Goal: Task Accomplishment & Management: Complete application form

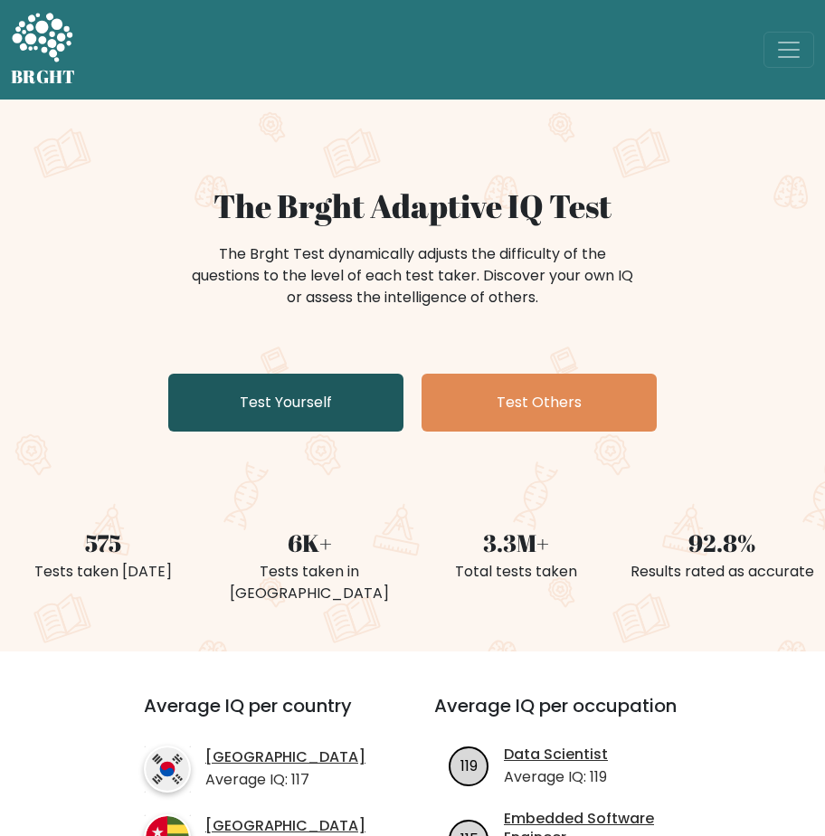
click at [326, 404] on link "Test Yourself" at bounding box center [285, 403] width 235 height 58
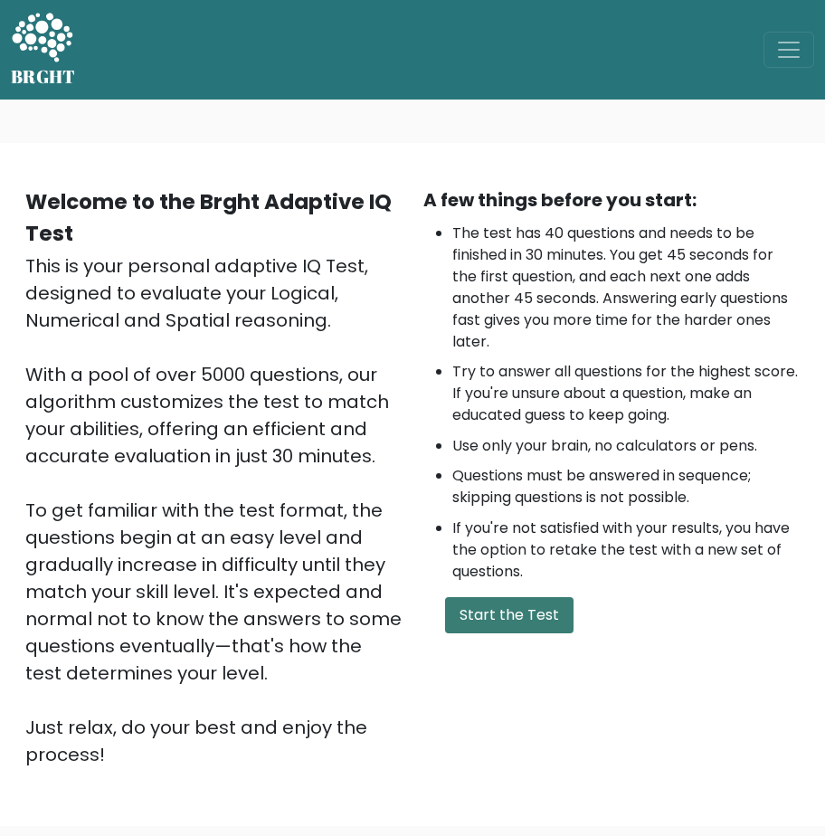
click at [517, 617] on button "Start the Test" at bounding box center [509, 615] width 128 height 36
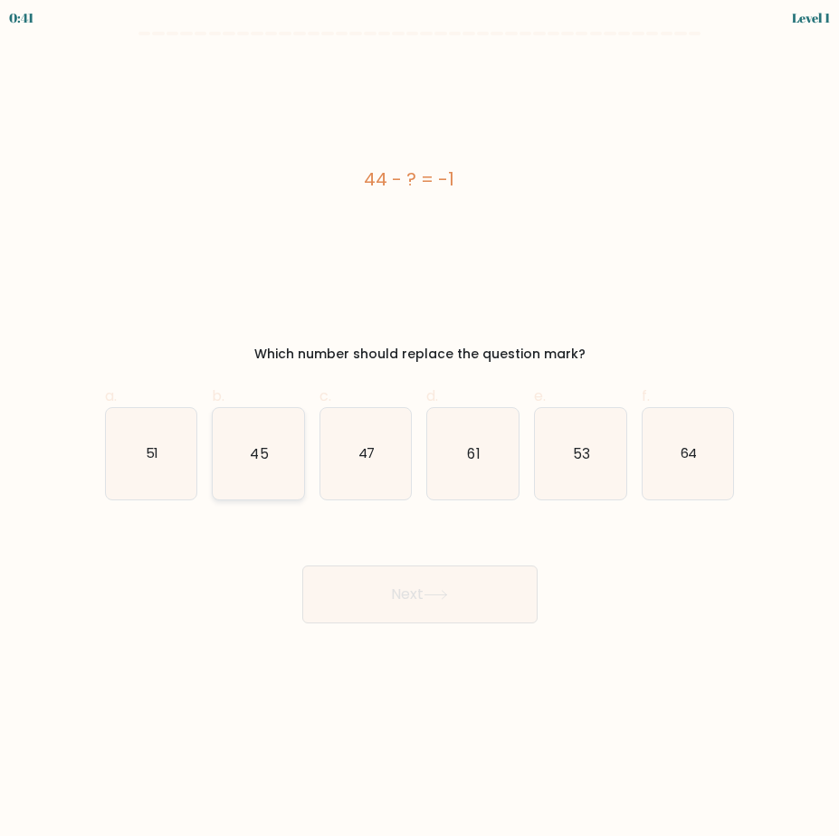
click at [269, 467] on icon "45" at bounding box center [258, 453] width 91 height 91
click at [420, 430] on input "b. 45" at bounding box center [420, 424] width 1 height 12
radio input "true"
click at [398, 597] on button "Next" at bounding box center [419, 594] width 235 height 58
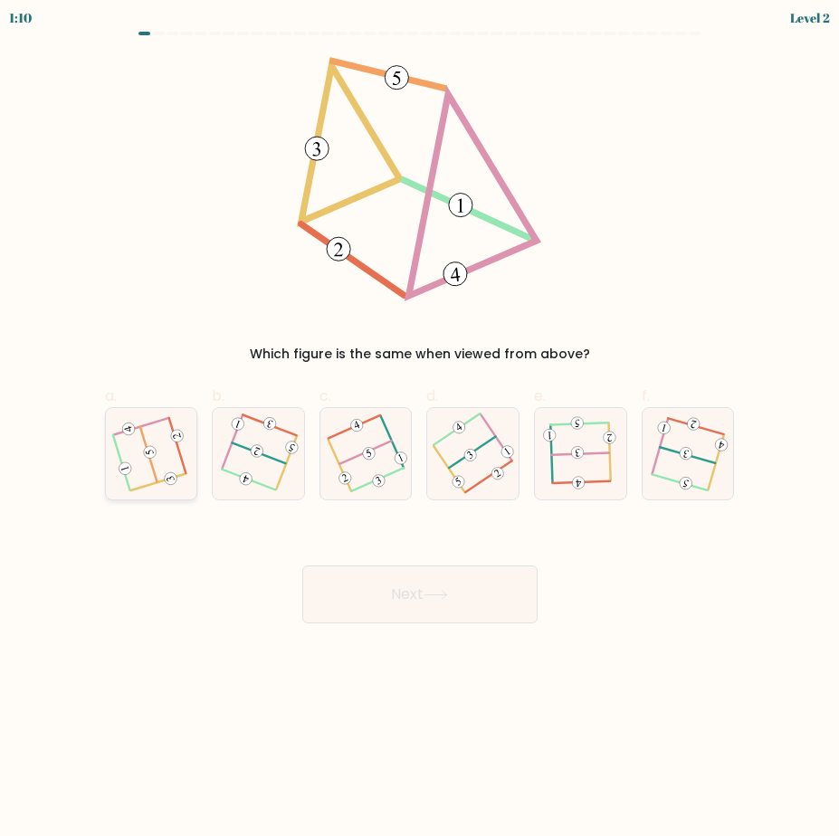
click at [164, 466] on icon at bounding box center [151, 453] width 73 height 73
click at [420, 430] on input "a." at bounding box center [420, 424] width 1 height 12
radio input "true"
click at [414, 605] on button "Next" at bounding box center [419, 594] width 235 height 58
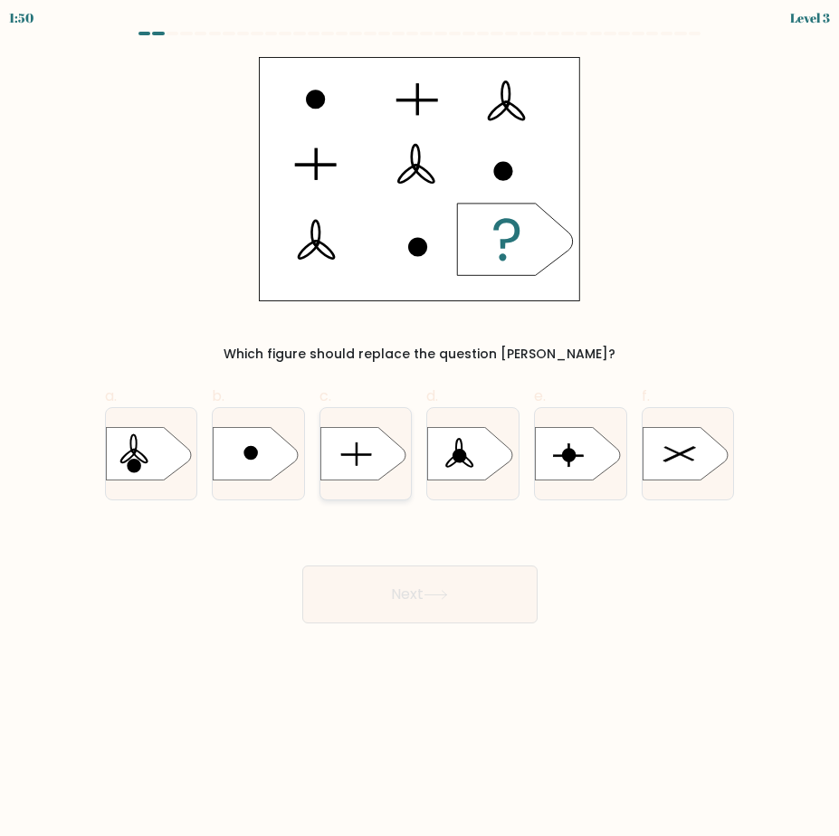
click at [352, 454] on rect at bounding box center [356, 454] width 30 height 2
click at [420, 430] on input "c." at bounding box center [420, 424] width 1 height 12
radio input "true"
click at [411, 605] on button "Next" at bounding box center [419, 594] width 235 height 58
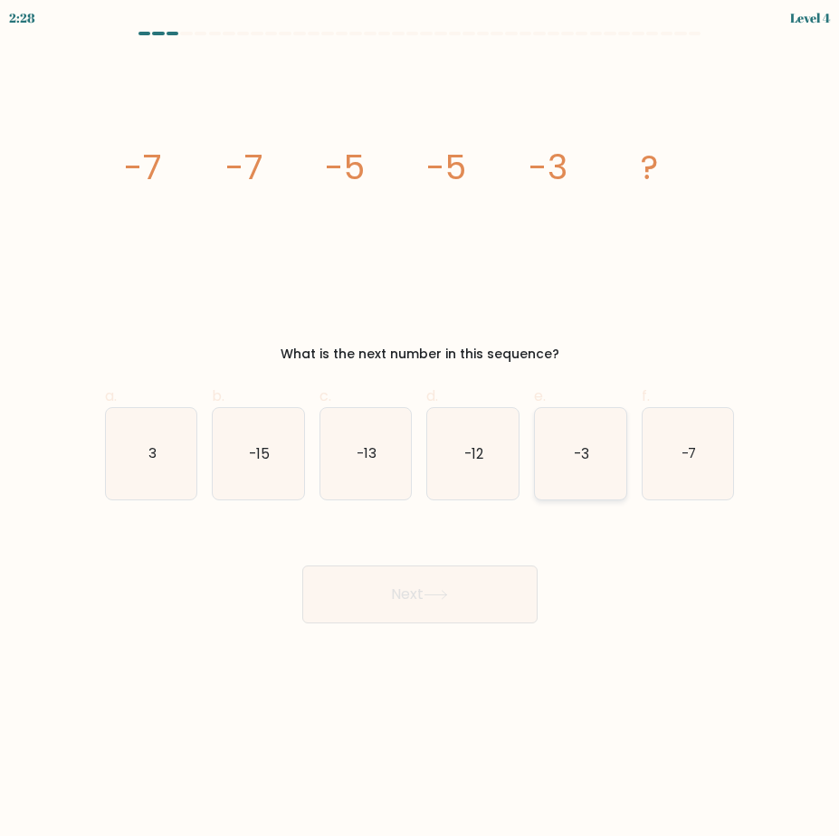
click at [572, 470] on icon "-3" at bounding box center [580, 453] width 91 height 91
click at [421, 430] on input "e. -3" at bounding box center [420, 424] width 1 height 12
radio input "true"
click at [461, 603] on button "Next" at bounding box center [419, 594] width 235 height 58
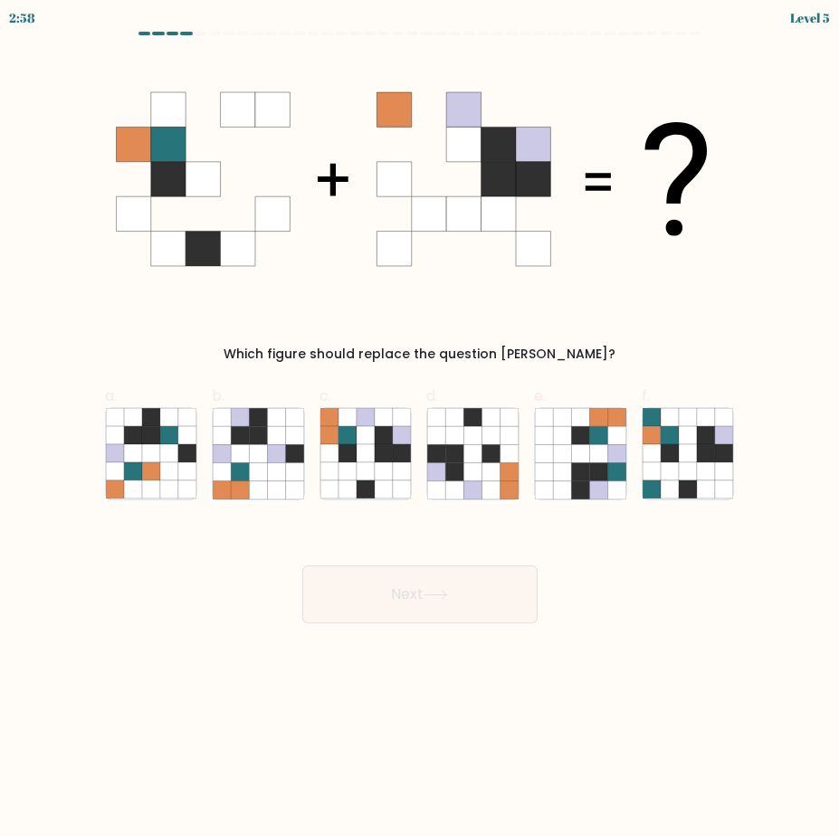
click at [447, 639] on body "2:58 Level 5" at bounding box center [419, 418] width 839 height 836
click at [587, 428] on icon at bounding box center [580, 435] width 18 height 18
click at [421, 428] on input "e." at bounding box center [420, 424] width 1 height 12
radio input "true"
click at [443, 585] on button "Next" at bounding box center [419, 594] width 235 height 58
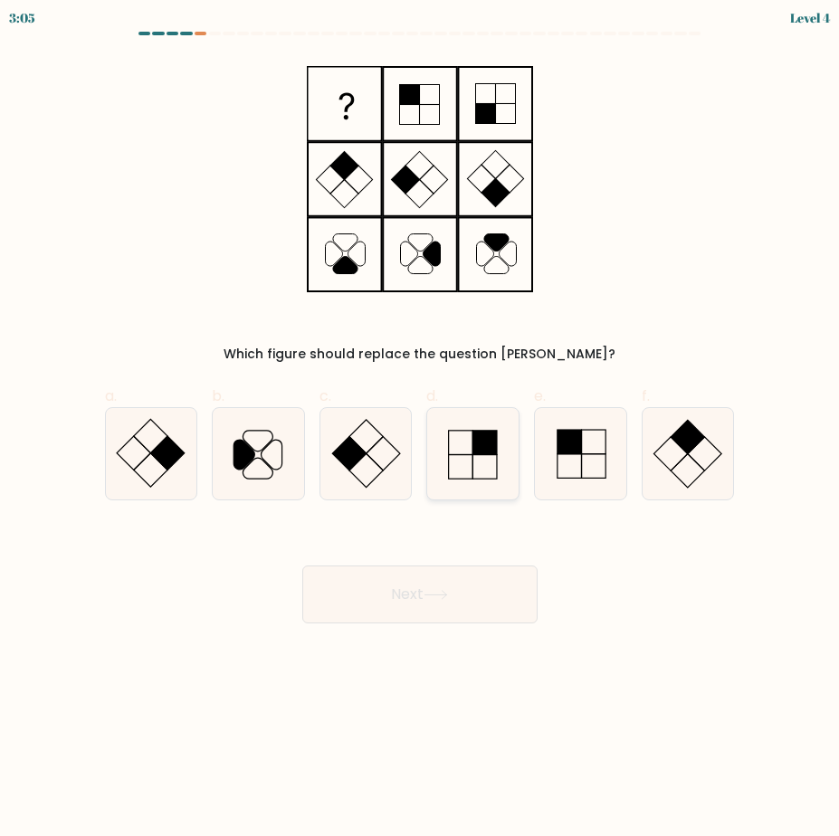
click at [467, 465] on icon at bounding box center [472, 453] width 91 height 91
click at [421, 430] on input "d." at bounding box center [420, 424] width 1 height 12
radio input "true"
click at [448, 614] on button "Next" at bounding box center [419, 594] width 235 height 58
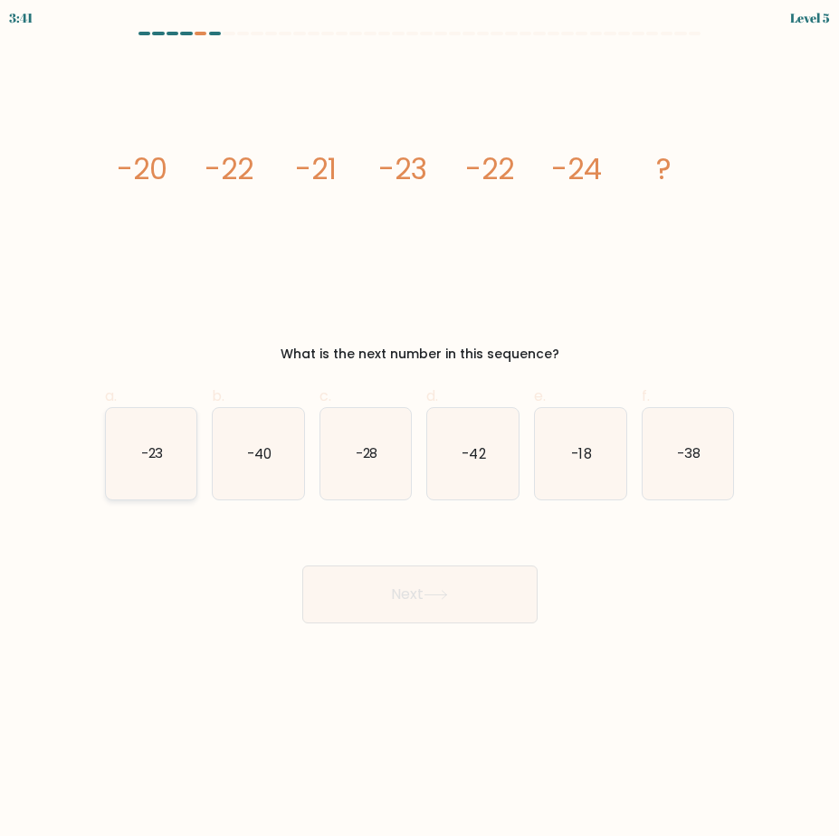
click at [165, 458] on icon "-23" at bounding box center [151, 453] width 91 height 91
click at [420, 430] on input "a. -23" at bounding box center [420, 424] width 1 height 12
radio input "true"
click at [449, 602] on button "Next" at bounding box center [419, 594] width 235 height 58
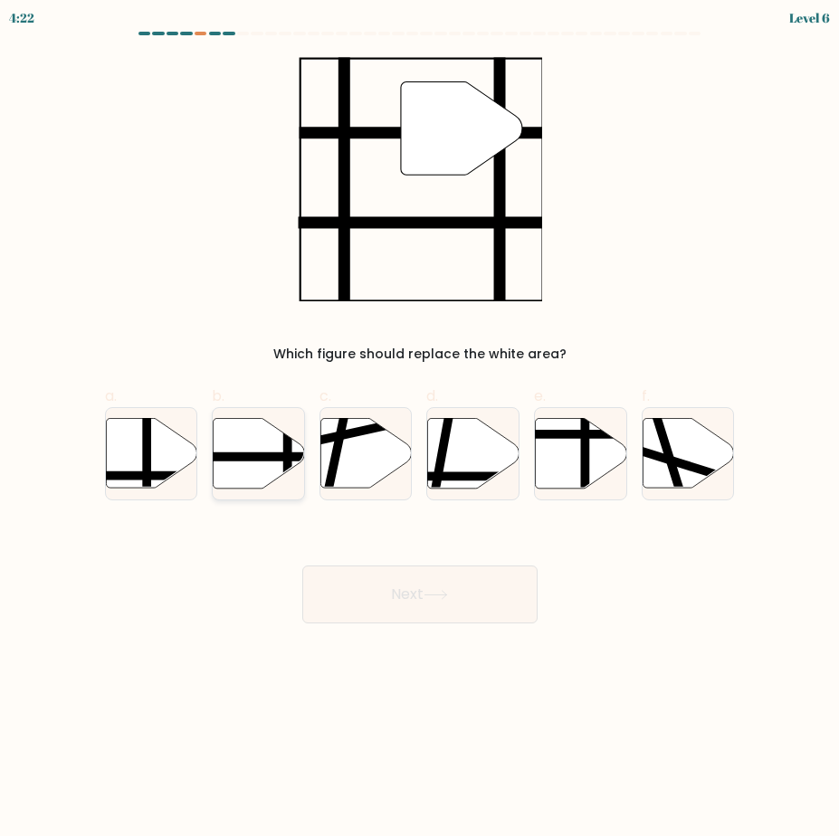
click at [261, 463] on icon at bounding box center [259, 453] width 91 height 70
click at [420, 430] on input "b." at bounding box center [420, 424] width 1 height 12
radio input "true"
click at [434, 581] on button "Next" at bounding box center [419, 594] width 235 height 58
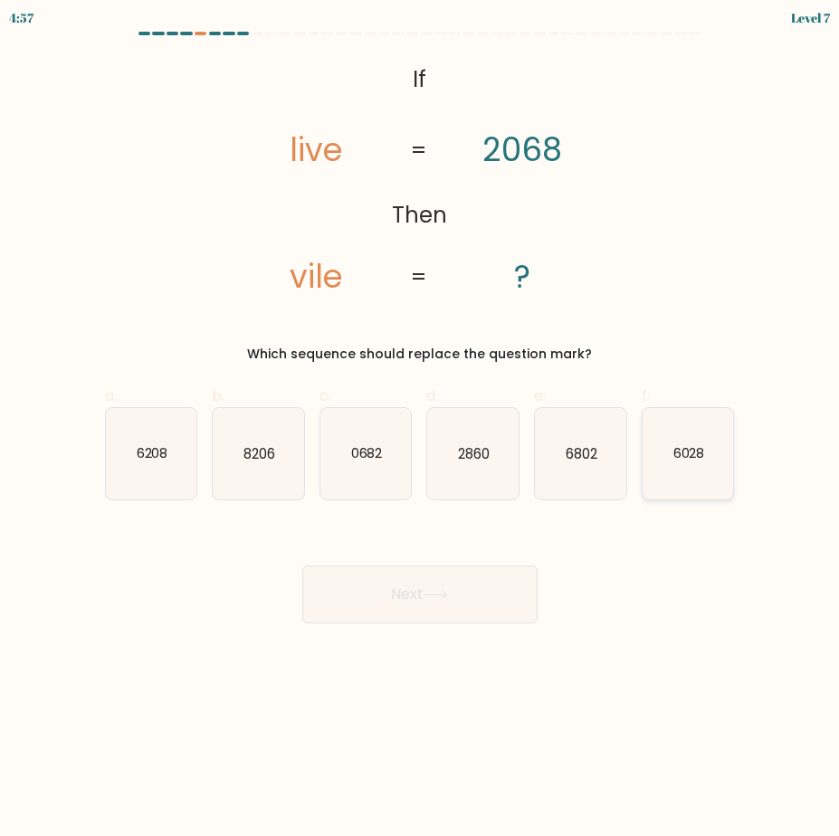
click at [698, 472] on icon "6028" at bounding box center [687, 453] width 91 height 91
click at [421, 430] on input "f. 6028" at bounding box center [420, 424] width 1 height 12
radio input "true"
click at [490, 588] on button "Next" at bounding box center [419, 594] width 235 height 58
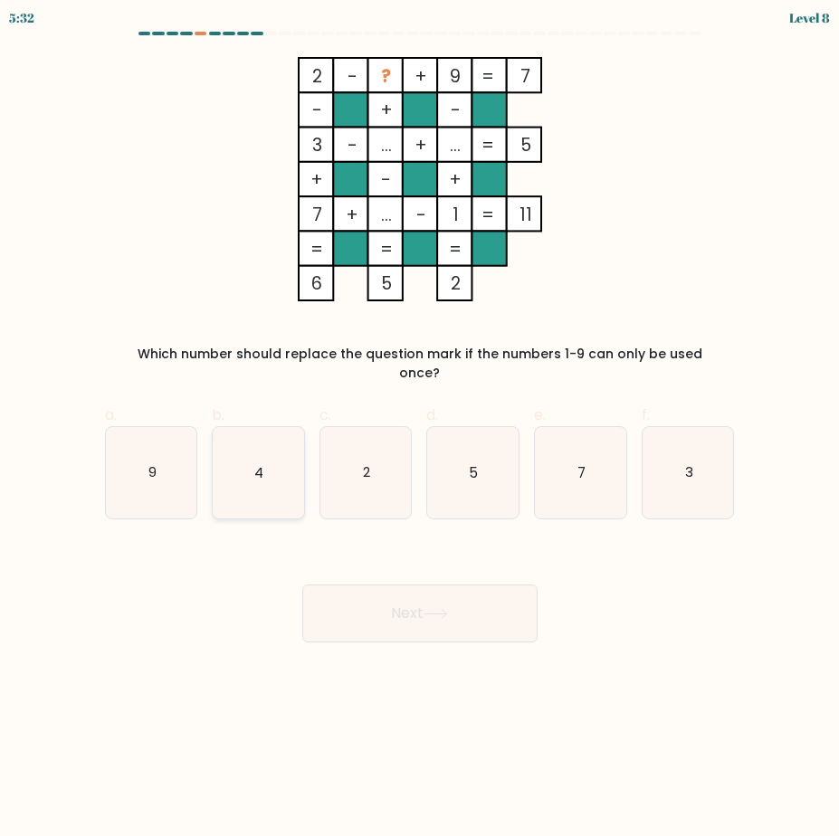
click at [236, 470] on icon "4" at bounding box center [258, 472] width 91 height 91
click at [420, 430] on input "b. 4" at bounding box center [420, 424] width 1 height 12
radio input "true"
click at [416, 602] on button "Next" at bounding box center [419, 613] width 235 height 58
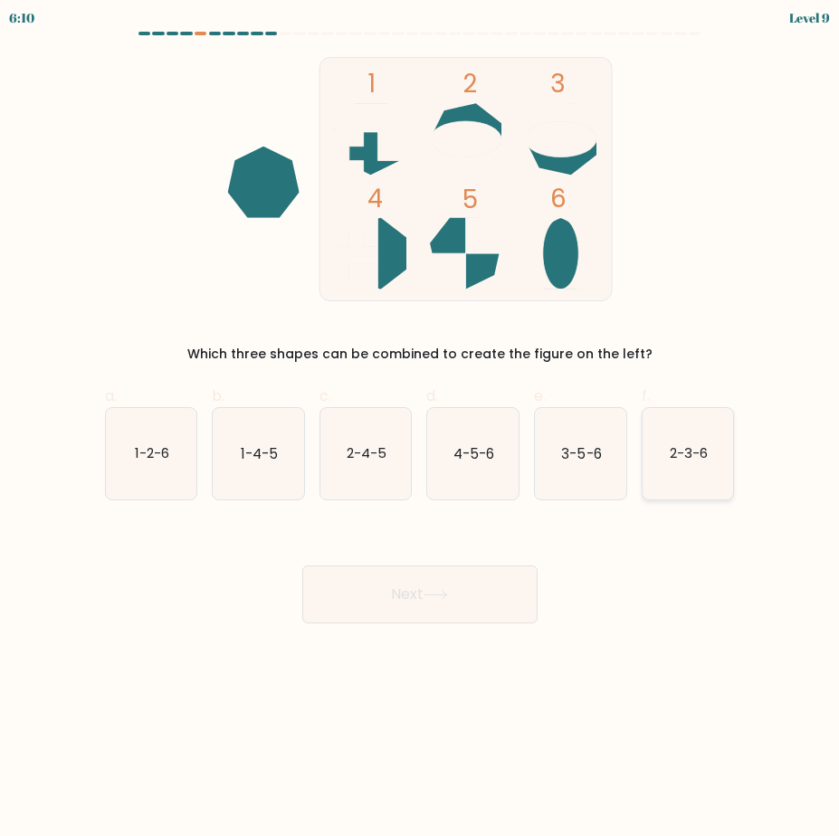
click at [674, 476] on icon "2-3-6" at bounding box center [687, 453] width 91 height 91
click at [421, 430] on input "f. 2-3-6" at bounding box center [420, 424] width 1 height 12
radio input "true"
click at [505, 577] on button "Next" at bounding box center [419, 594] width 235 height 58
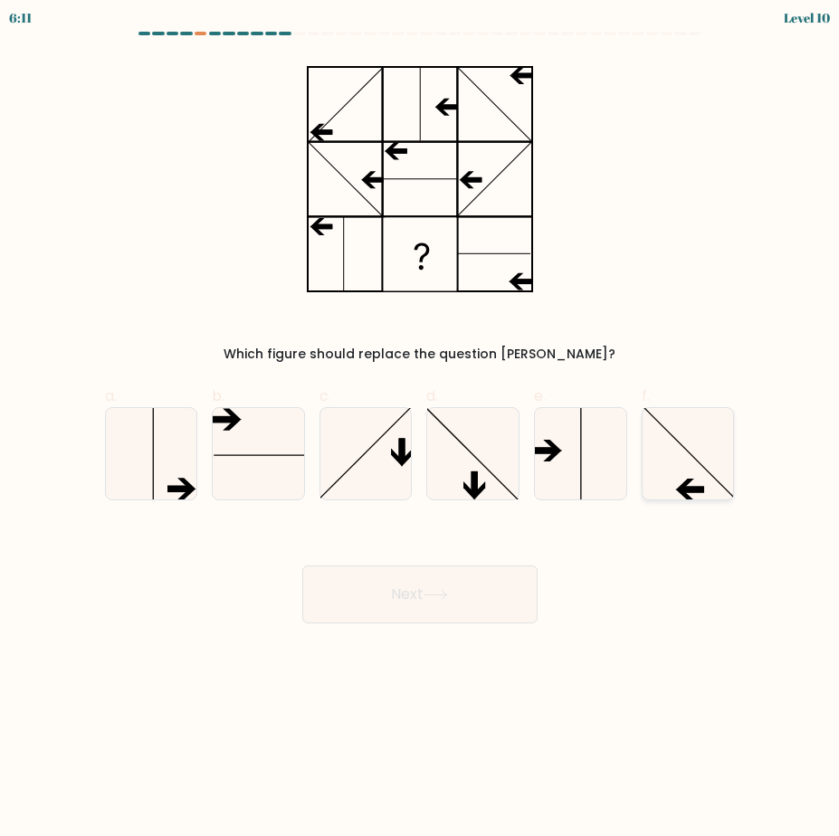
click at [673, 469] on icon at bounding box center [687, 453] width 91 height 91
click at [421, 430] on input "f." at bounding box center [420, 424] width 1 height 12
radio input "true"
click at [460, 577] on button "Next" at bounding box center [419, 594] width 235 height 58
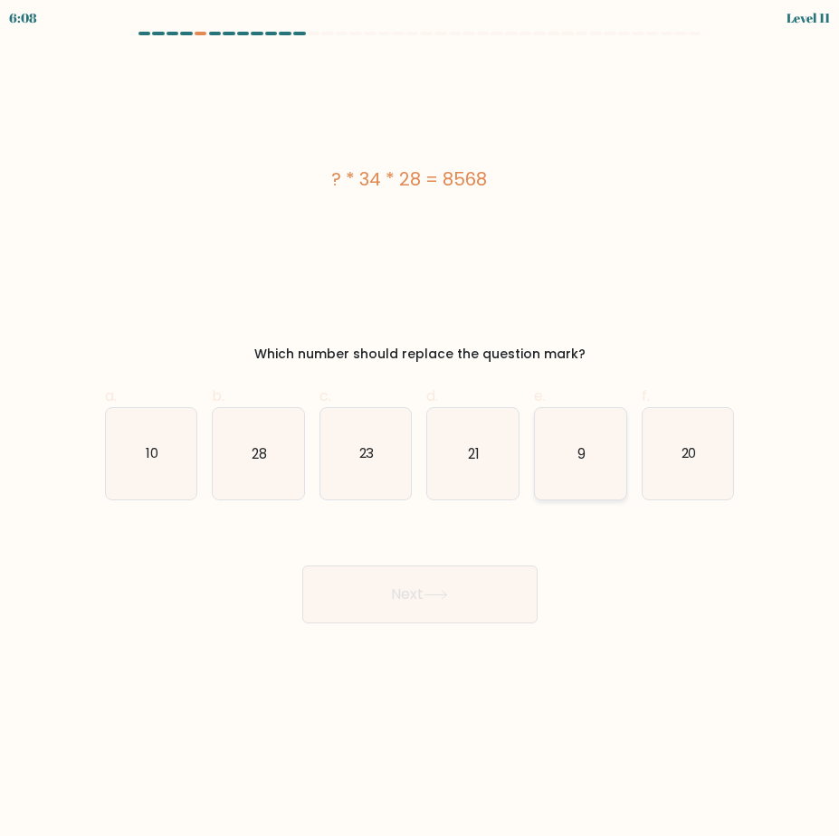
click at [593, 469] on icon "9" at bounding box center [580, 453] width 91 height 91
click at [421, 430] on input "e. 9" at bounding box center [420, 424] width 1 height 12
radio input "true"
click at [493, 595] on button "Next" at bounding box center [419, 594] width 235 height 58
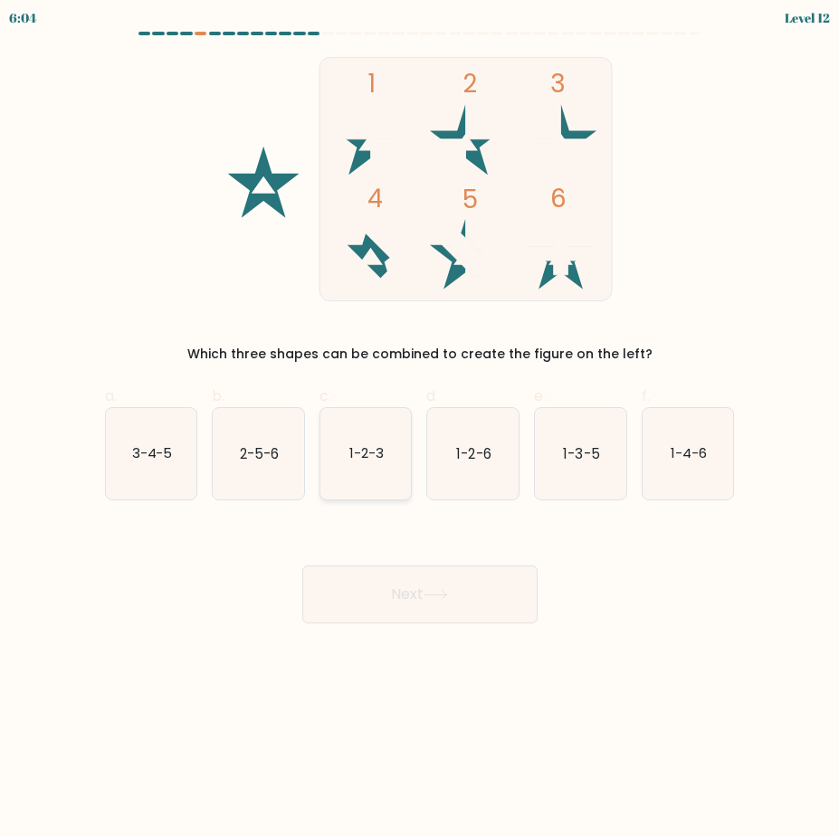
click at [378, 456] on text "1-2-3" at bounding box center [366, 452] width 34 height 19
click at [420, 430] on input "c. 1-2-3" at bounding box center [420, 424] width 1 height 12
radio input "true"
click at [435, 592] on icon at bounding box center [435, 595] width 24 height 10
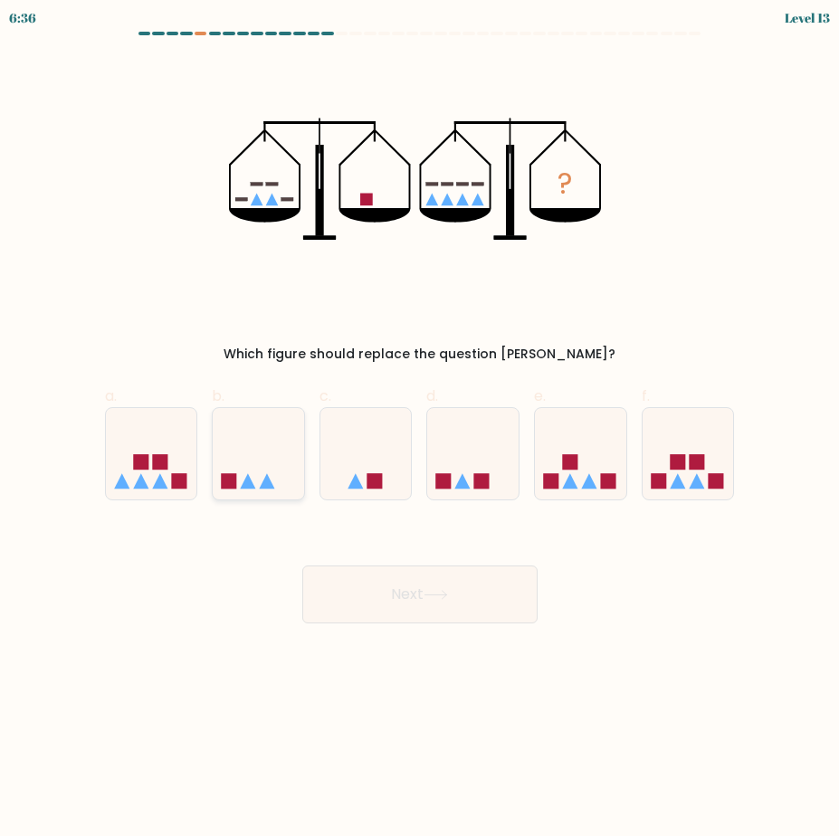
click at [246, 468] on icon at bounding box center [258, 453] width 91 height 75
click at [420, 430] on input "b." at bounding box center [420, 424] width 1 height 12
radio input "true"
click at [502, 606] on button "Next" at bounding box center [419, 594] width 235 height 58
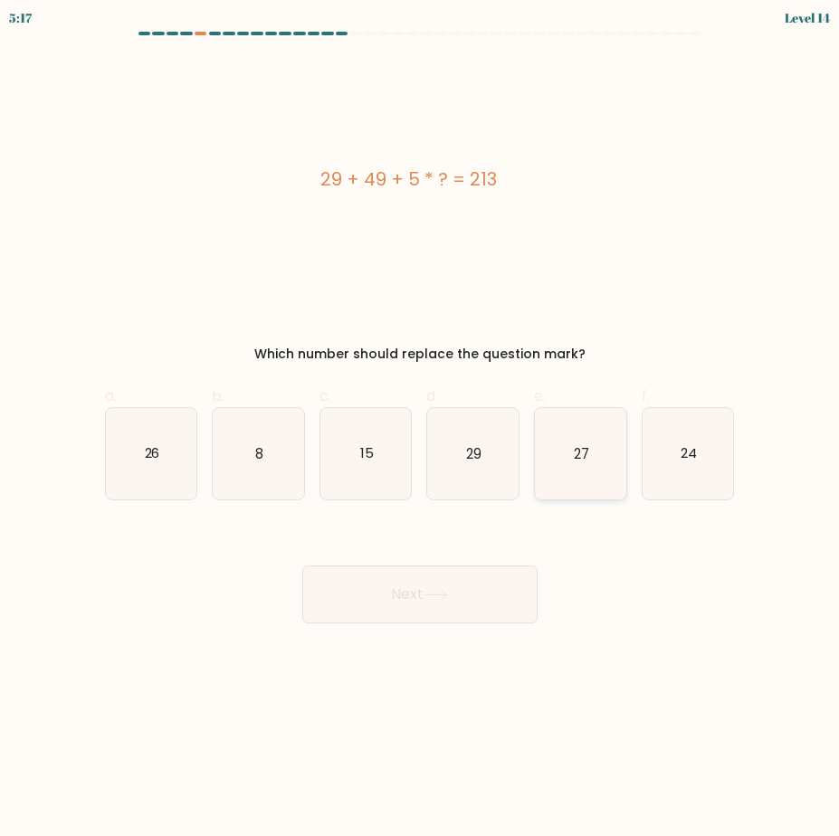
click at [591, 461] on icon "27" at bounding box center [580, 453] width 91 height 91
click at [421, 430] on input "e. 27" at bounding box center [420, 424] width 1 height 12
radio input "true"
click at [468, 589] on button "Next" at bounding box center [419, 594] width 235 height 58
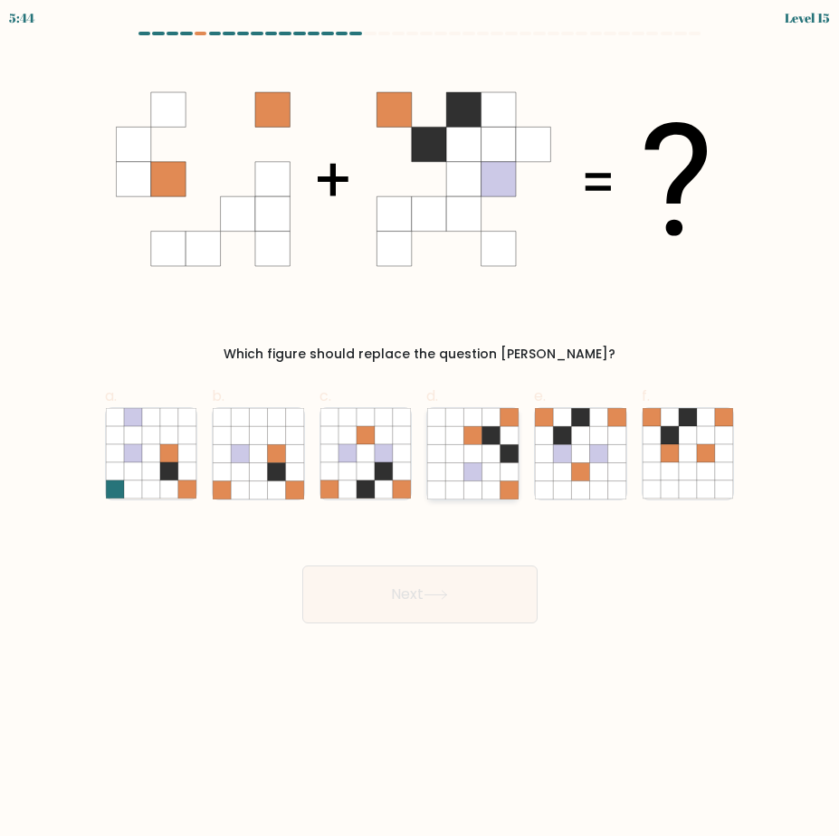
click at [490, 461] on icon at bounding box center [491, 453] width 18 height 18
click at [421, 430] on input "d." at bounding box center [420, 424] width 1 height 12
radio input "true"
click at [457, 593] on button "Next" at bounding box center [419, 594] width 235 height 58
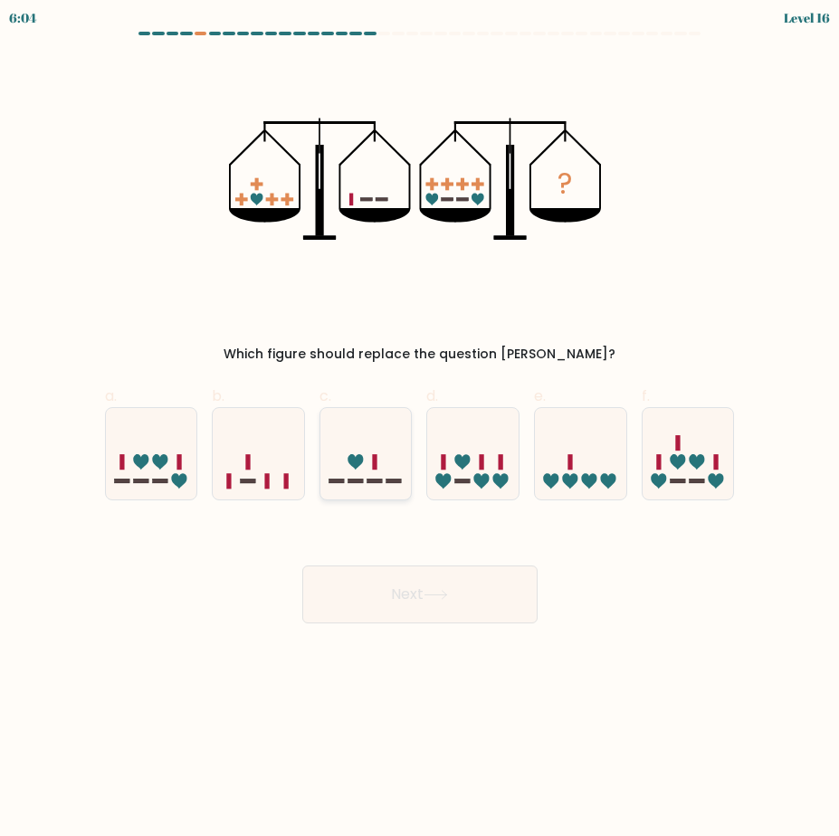
click at [356, 450] on icon at bounding box center [365, 453] width 91 height 75
click at [420, 430] on input "c." at bounding box center [420, 424] width 1 height 12
radio input "true"
click at [481, 600] on button "Next" at bounding box center [419, 594] width 235 height 58
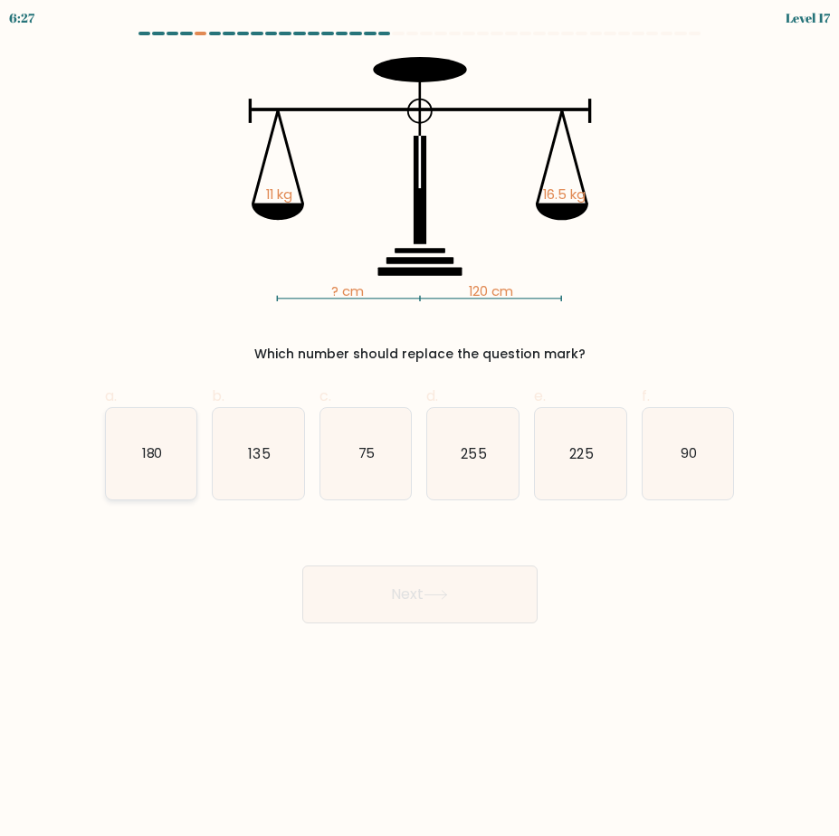
click at [157, 460] on text "180" at bounding box center [151, 452] width 21 height 19
click at [420, 430] on input "a. 180" at bounding box center [420, 424] width 1 height 12
radio input "true"
click at [371, 602] on button "Next" at bounding box center [419, 594] width 235 height 58
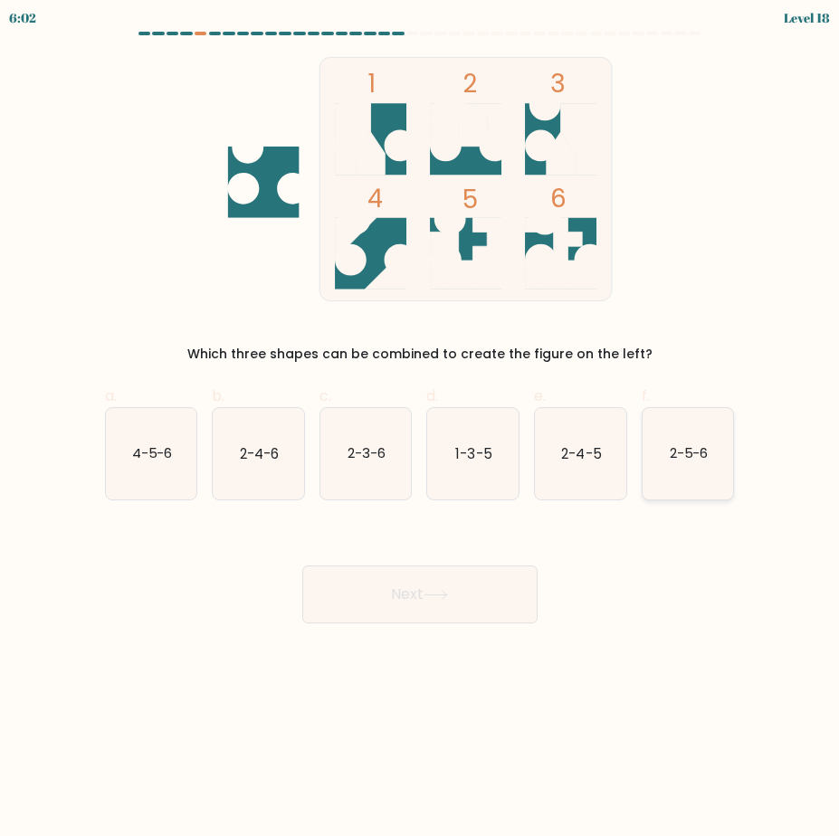
click at [724, 468] on icon "2-5-6" at bounding box center [687, 453] width 91 height 91
click at [421, 430] on input "f. 2-5-6" at bounding box center [420, 424] width 1 height 12
radio input "true"
click at [397, 579] on button "Next" at bounding box center [419, 594] width 235 height 58
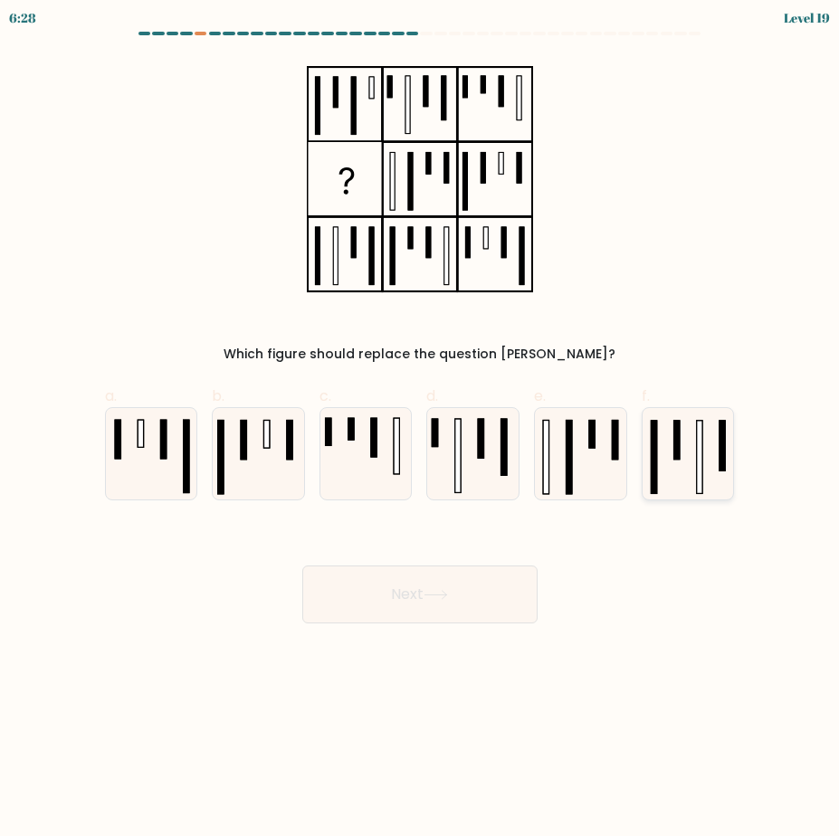
click at [683, 465] on icon at bounding box center [687, 453] width 91 height 91
click at [421, 430] on input "f." at bounding box center [420, 424] width 1 height 12
radio input "true"
click at [508, 595] on button "Next" at bounding box center [419, 594] width 235 height 58
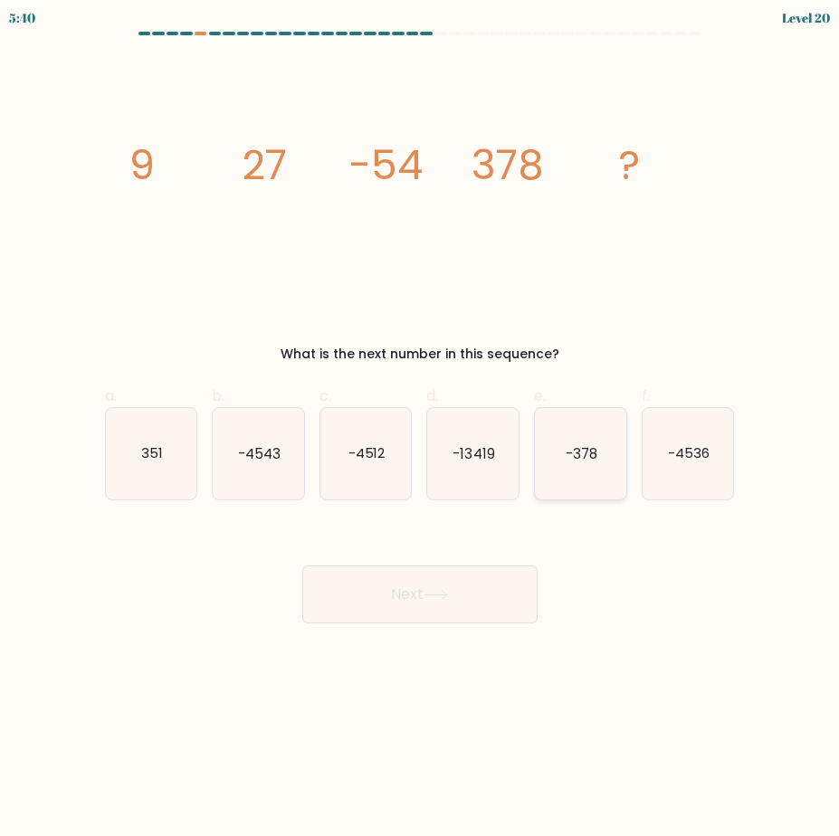
click at [573, 442] on icon "-378" at bounding box center [580, 453] width 91 height 91
click at [421, 430] on input "e. -378" at bounding box center [420, 424] width 1 height 12
radio input "true"
click at [477, 603] on button "Next" at bounding box center [419, 594] width 235 height 58
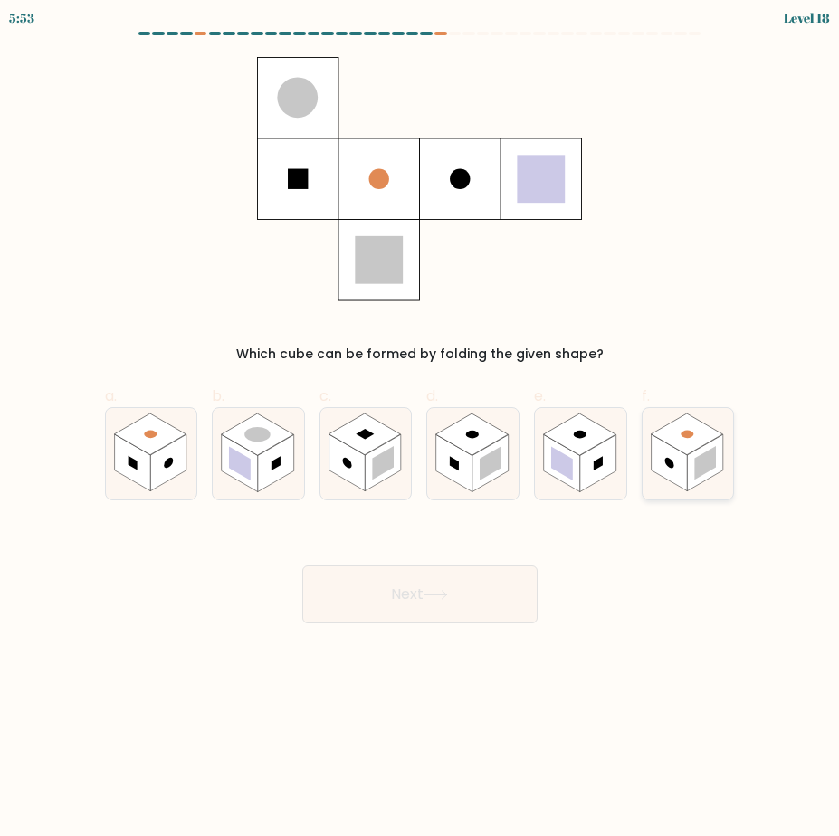
click at [697, 472] on rect at bounding box center [706, 462] width 22 height 33
click at [421, 430] on input "f." at bounding box center [420, 424] width 1 height 12
radio input "true"
click at [258, 447] on rect at bounding box center [258, 434] width 72 height 42
click at [420, 430] on input "b." at bounding box center [420, 424] width 1 height 12
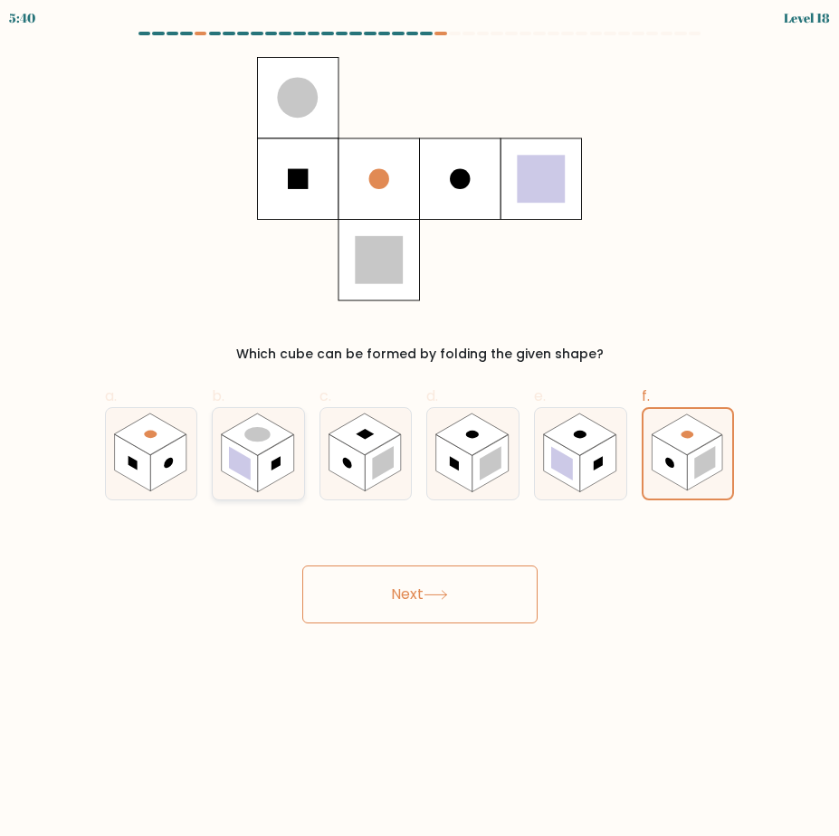
radio input "true"
click at [419, 599] on button "Next" at bounding box center [419, 594] width 235 height 58
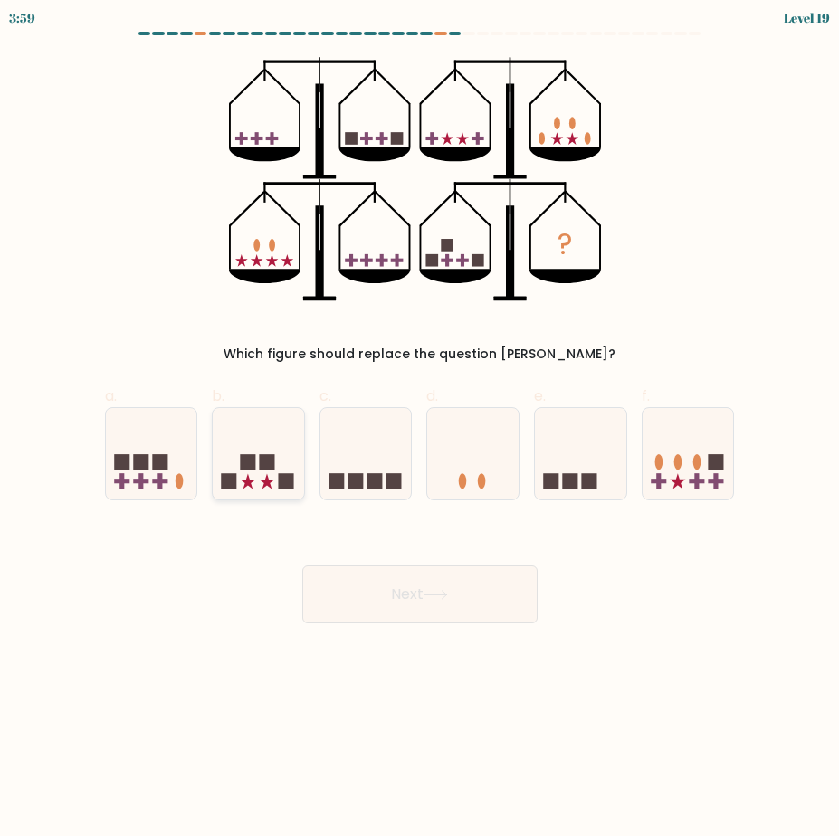
click at [257, 486] on icon at bounding box center [258, 453] width 91 height 75
click at [420, 430] on input "b." at bounding box center [420, 424] width 1 height 12
radio input "true"
click at [415, 606] on button "Next" at bounding box center [419, 594] width 235 height 58
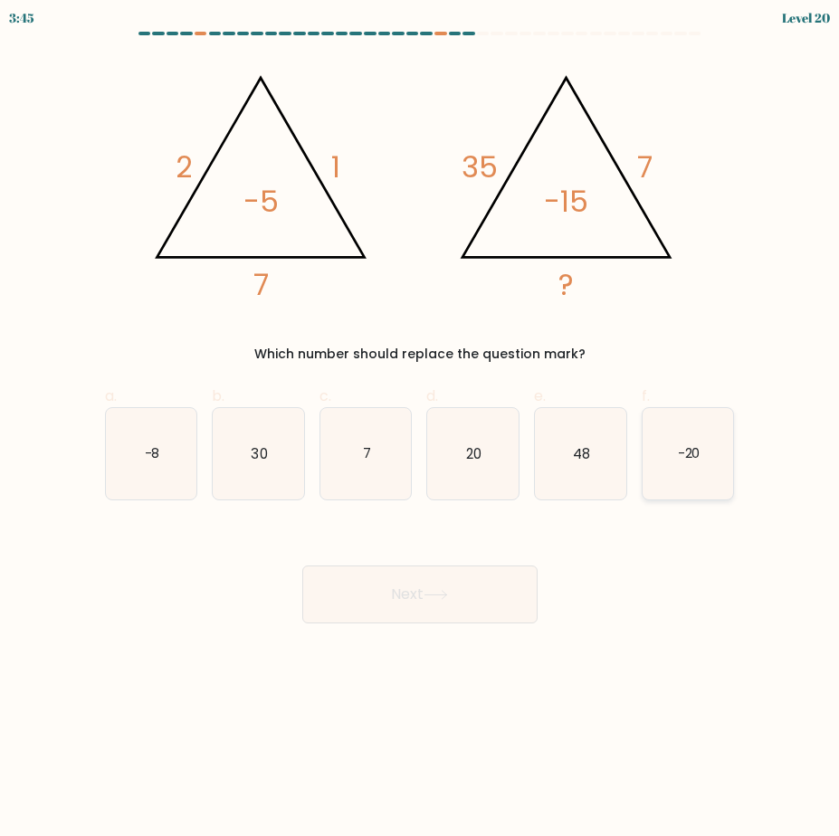
click at [697, 455] on text "-20" at bounding box center [689, 452] width 23 height 19
click at [421, 430] on input "f. -20" at bounding box center [420, 424] width 1 height 12
radio input "true"
click at [463, 598] on button "Next" at bounding box center [419, 594] width 235 height 58
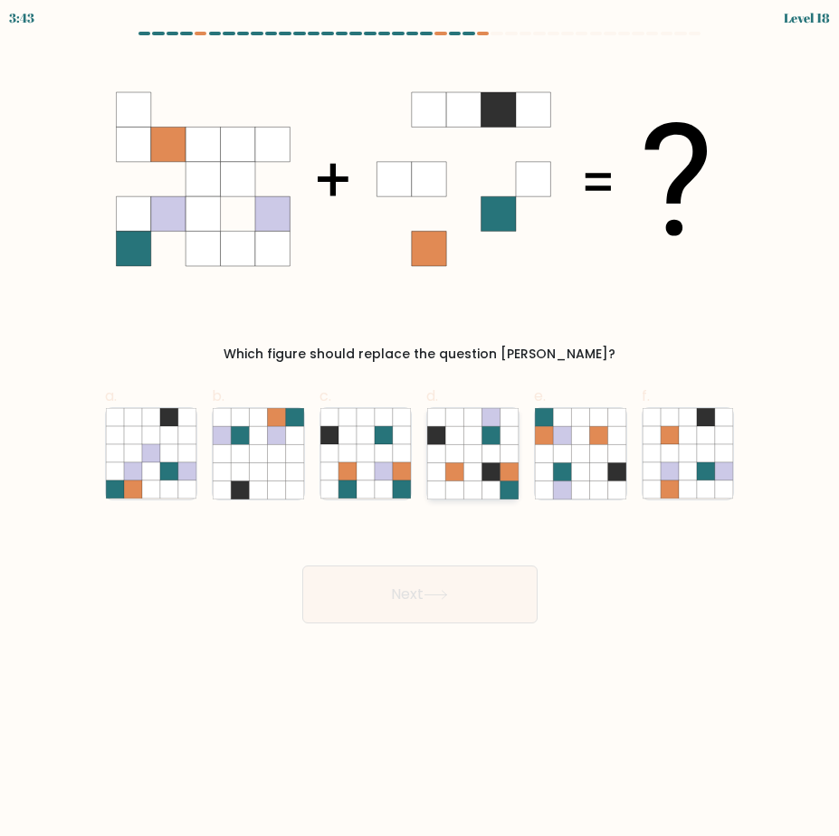
click at [488, 459] on icon at bounding box center [491, 453] width 18 height 18
click at [421, 430] on input "d." at bounding box center [420, 424] width 1 height 12
radio input "true"
click at [608, 472] on icon at bounding box center [617, 471] width 18 height 18
click at [421, 430] on input "e." at bounding box center [420, 424] width 1 height 12
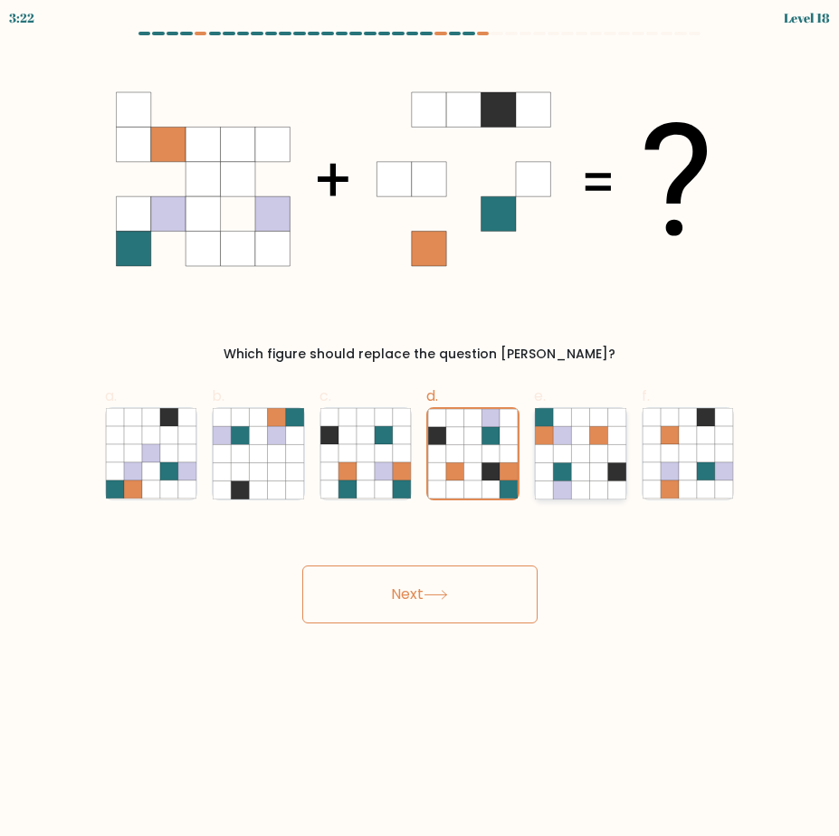
radio input "true"
click at [460, 584] on button "Next" at bounding box center [419, 594] width 235 height 58
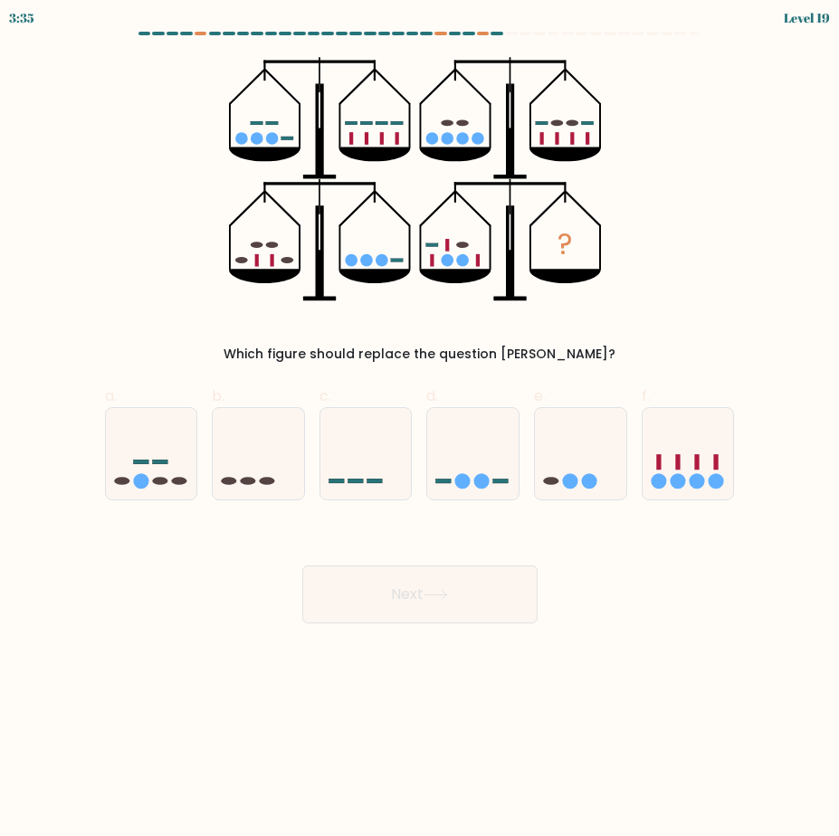
click at [656, 218] on div "? Which figure should replace the question mark?" at bounding box center [419, 210] width 651 height 307
